Goal: Use online tool/utility

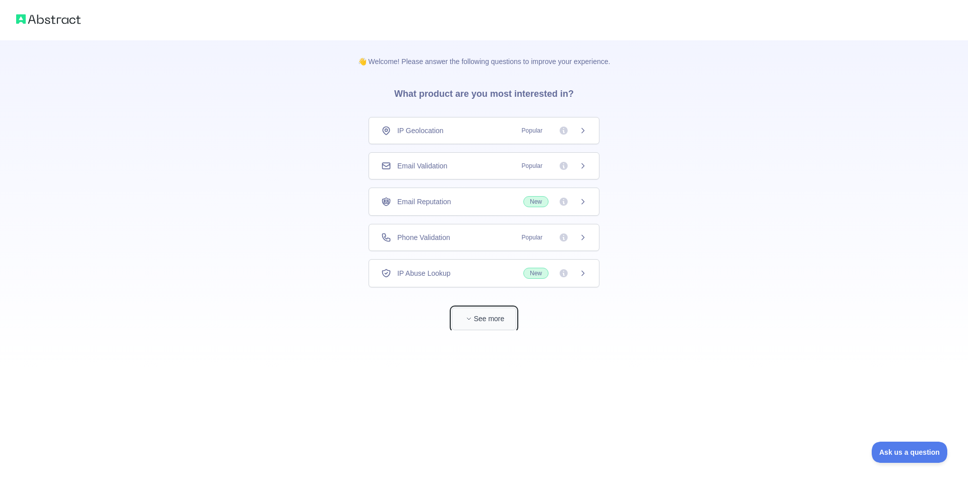
click at [496, 326] on button "See more" at bounding box center [484, 319] width 65 height 23
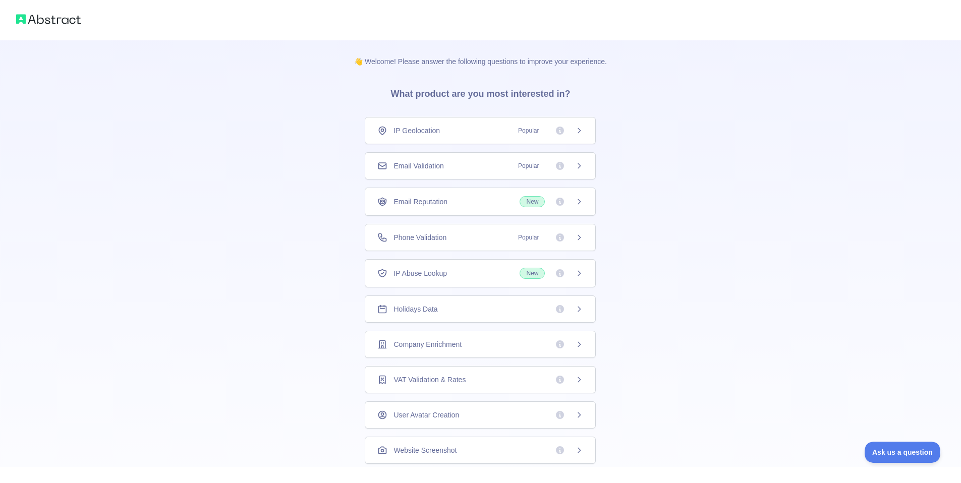
click at [454, 132] on div "IP Geolocation Popular" at bounding box center [480, 131] width 206 height 10
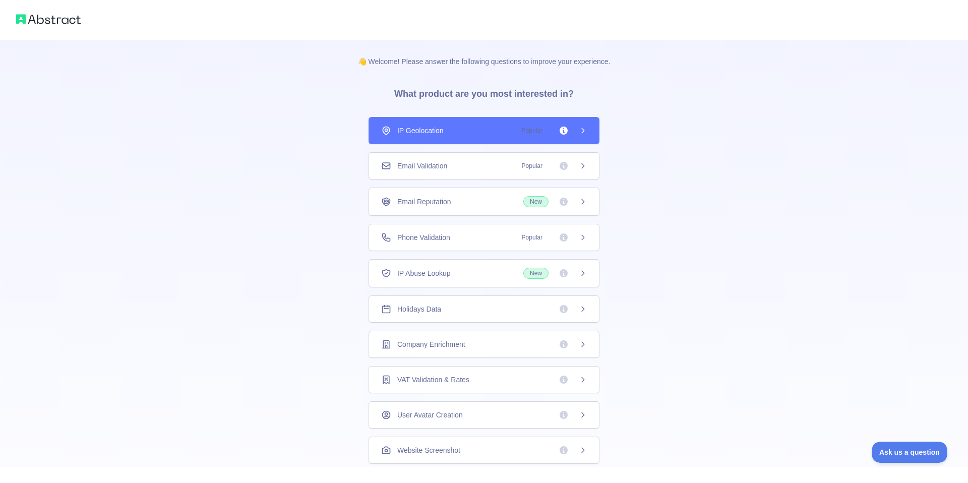
click at [444, 160] on div "👋 Welcome! Please answer the following questions to improve your experience. Wh…" at bounding box center [484, 241] width 968 height 483
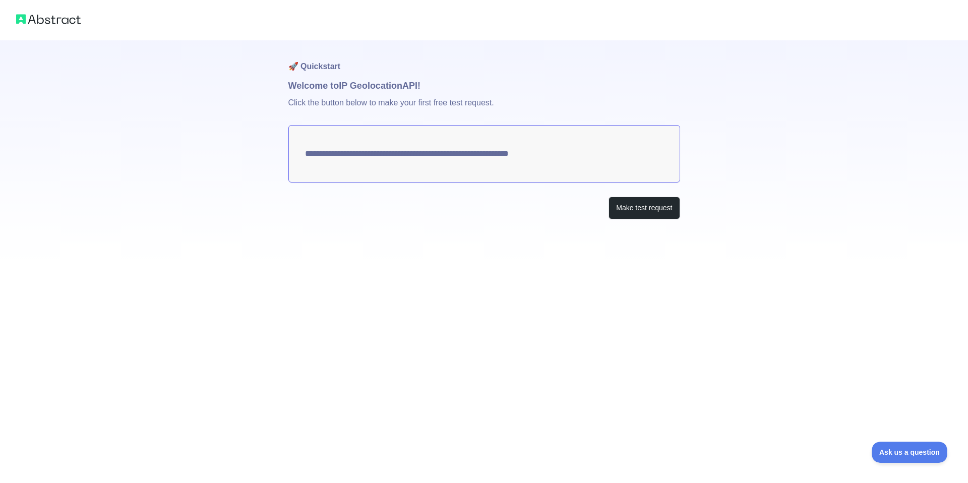
click at [457, 156] on textarea "**********" at bounding box center [484, 153] width 392 height 57
click at [308, 157] on textarea "**********" at bounding box center [484, 153] width 392 height 57
click at [653, 211] on button "Make test request" at bounding box center [644, 208] width 71 height 23
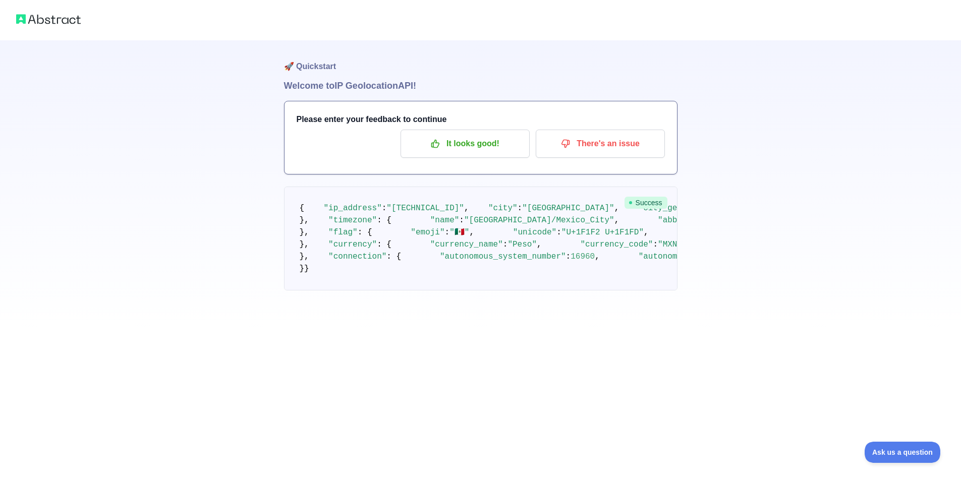
scroll to position [327, 0]
click at [716, 237] on span ""[URL][DOMAIN_NAME]"" at bounding box center [764, 232] width 97 height 9
drag, startPoint x: 390, startPoint y: 247, endPoint x: 625, endPoint y: 249, distance: 235.5
click at [625, 249] on pre "{ "ip_address" : "[TECHNICAL_ID]" , "city" : "[GEOGRAPHIC_DATA]" , "city_geonam…" at bounding box center [480, 239] width 393 height 104
click at [716, 237] on span ""[URL][DOMAIN_NAME]"" at bounding box center [764, 232] width 97 height 9
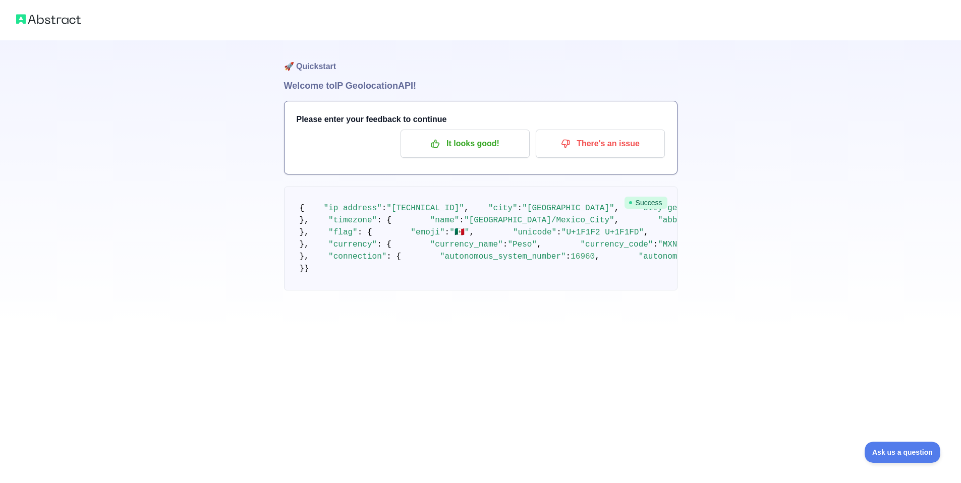
drag, startPoint x: 392, startPoint y: 245, endPoint x: 638, endPoint y: 245, distance: 246.1
click at [716, 237] on span ""[URL][DOMAIN_NAME]"" at bounding box center [764, 232] width 97 height 9
click at [500, 235] on pre "{ "ip_address" : "[TECHNICAL_ID]" , "city" : "[GEOGRAPHIC_DATA]" , "city_geonam…" at bounding box center [480, 239] width 393 height 104
click at [488, 204] on span ""city"" at bounding box center [502, 208] width 29 height 9
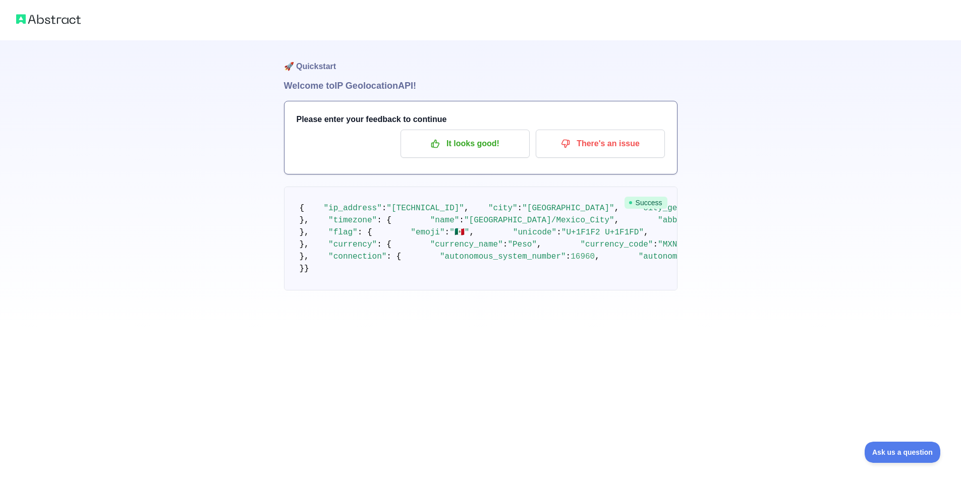
scroll to position [55, 0]
click at [60, 19] on img at bounding box center [48, 19] width 65 height 14
click at [619, 290] on pre "{ "ip_address" : "[TECHNICAL_ID]" , "city" : "[GEOGRAPHIC_DATA]" , "city_geonam…" at bounding box center [480, 239] width 393 height 104
